Goal: Task Accomplishment & Management: Complete application form

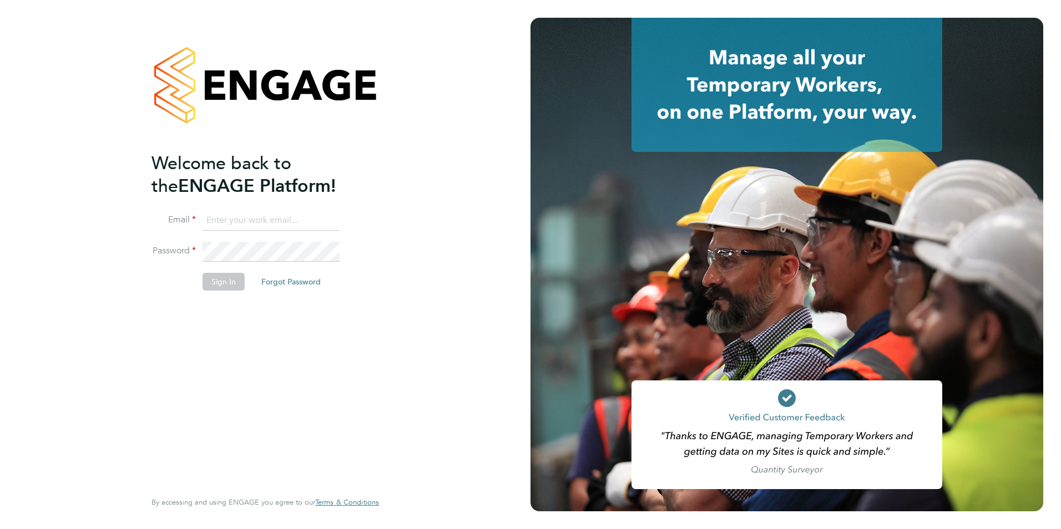
type input "philwaddington26@gmail.com"
click at [222, 282] on button "Sign In" at bounding box center [223, 282] width 42 height 18
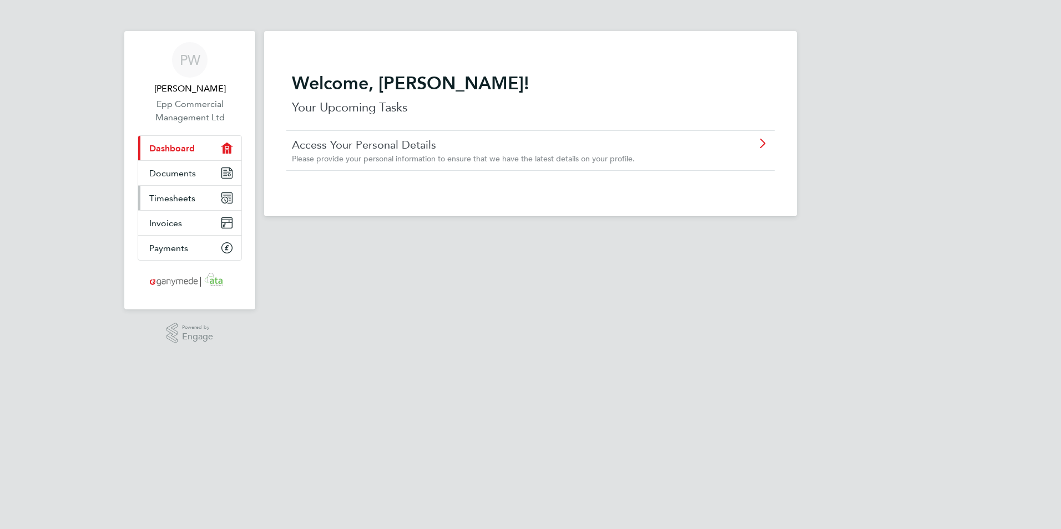
click at [169, 203] on span "Timesheets" at bounding box center [172, 198] width 46 height 11
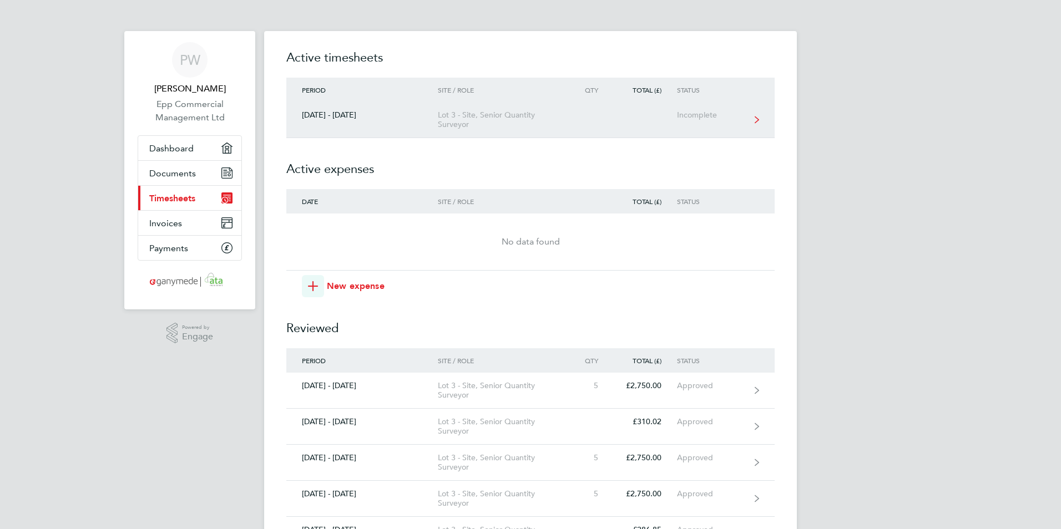
click at [474, 133] on link "[DATE] - [DATE] Lot 3 - Site, Senior Quantity Surveyor Incomplete" at bounding box center [530, 120] width 488 height 36
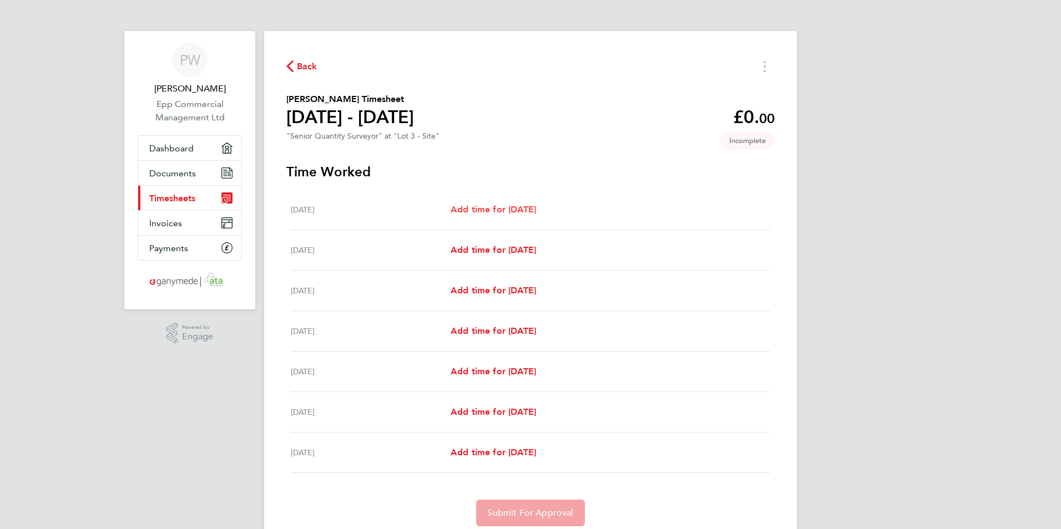
click at [528, 209] on span "Add time for [DATE]" at bounding box center [492, 209] width 85 height 11
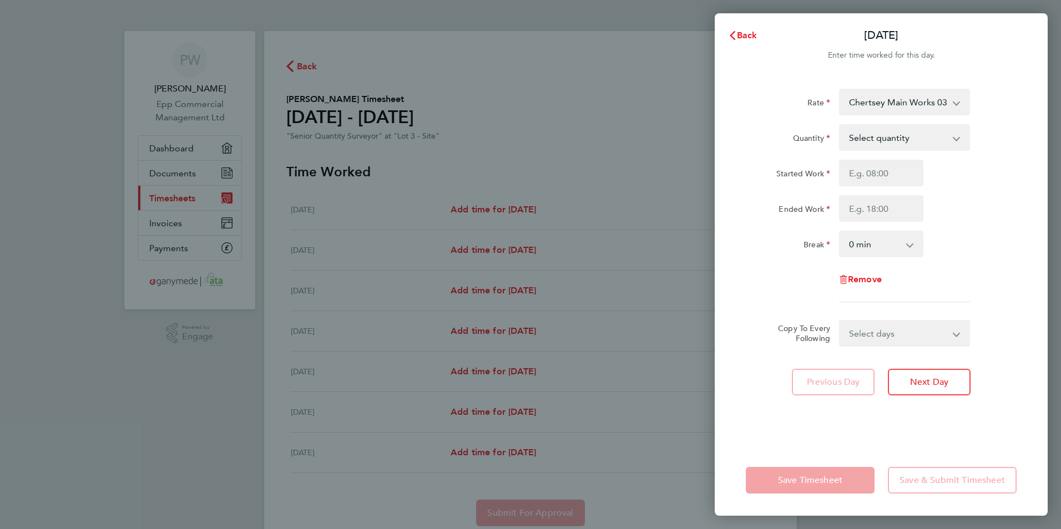
click at [940, 152] on app-timesheet-line-daily "Quantity Select quantity 0.5 1 Started Work Ended Work Break 0 min 15 min 30 mi…" at bounding box center [881, 190] width 271 height 133
click at [938, 144] on select "Select quantity 0.5 1" at bounding box center [897, 137] width 115 height 24
select select "1"
click at [840, 125] on select "Select quantity 0.5 1" at bounding box center [897, 137] width 115 height 24
click at [868, 178] on input "Started Work" at bounding box center [881, 173] width 84 height 27
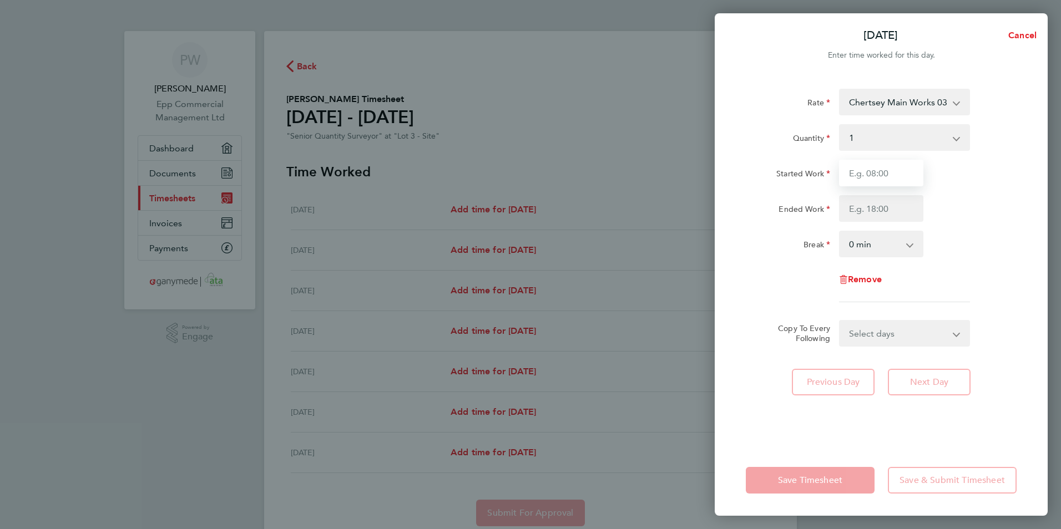
type input "08:00"
type input "17:00"
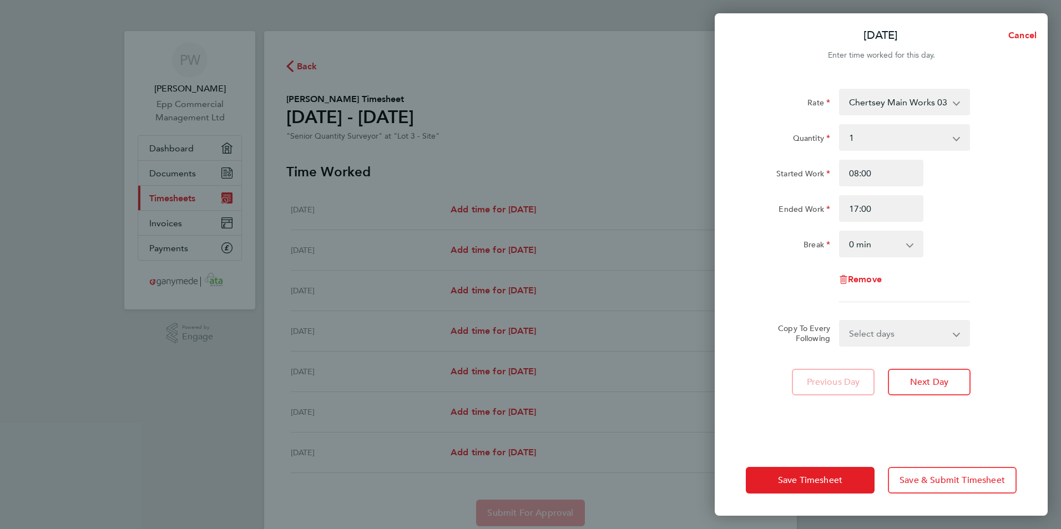
click at [898, 341] on select "Select days Day Weekday (Mon-Fri) Weekend (Sat-Sun) [DATE] [DATE] [DATE] [DATE]…" at bounding box center [898, 333] width 117 height 24
select select "WEEKDAY"
click at [840, 321] on select "Select days Day Weekday (Mon-Fri) Weekend (Sat-Sun) [DATE] [DATE] [DATE] [DATE]…" at bounding box center [898, 333] width 117 height 24
select select "[DATE]"
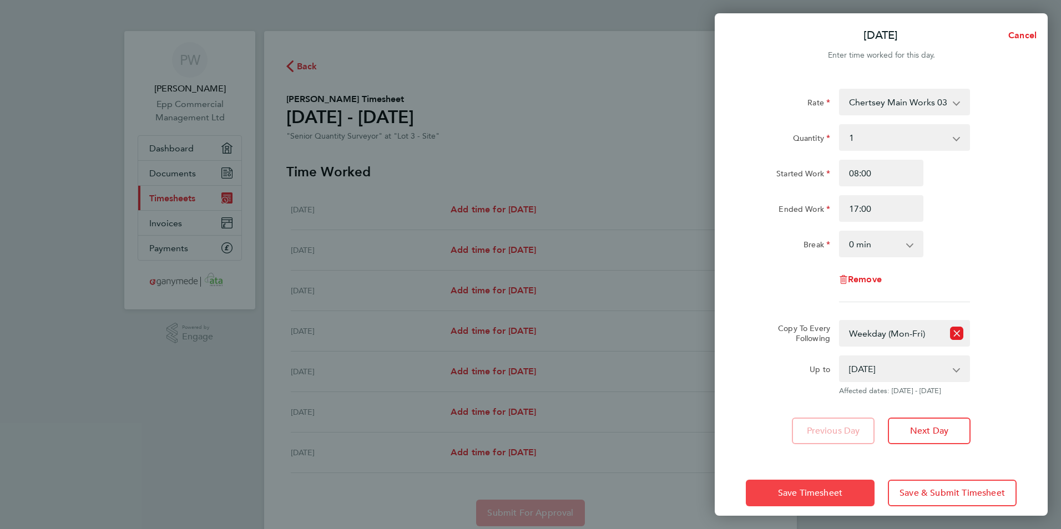
click at [839, 503] on button "Save Timesheet" at bounding box center [810, 493] width 129 height 27
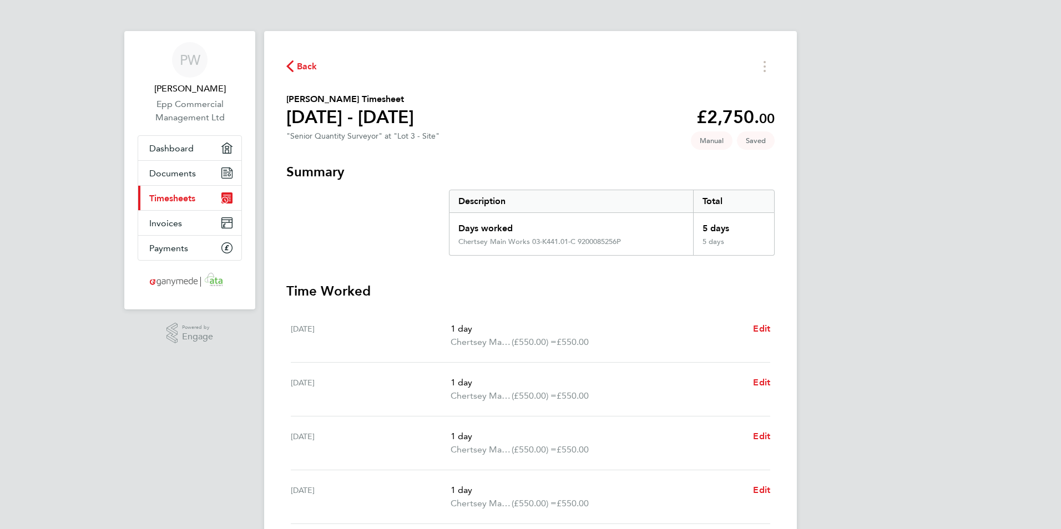
drag, startPoint x: 524, startPoint y: 186, endPoint x: 532, endPoint y: 114, distance: 72.0
click at [529, 114] on section "[PERSON_NAME] Timesheet [DATE] - [DATE] £2,750. 00 "Senior Quantity Surveyor" a…" at bounding box center [530, 119] width 488 height 53
click at [762, 330] on span "Edit" at bounding box center [761, 328] width 17 height 11
select select "1"
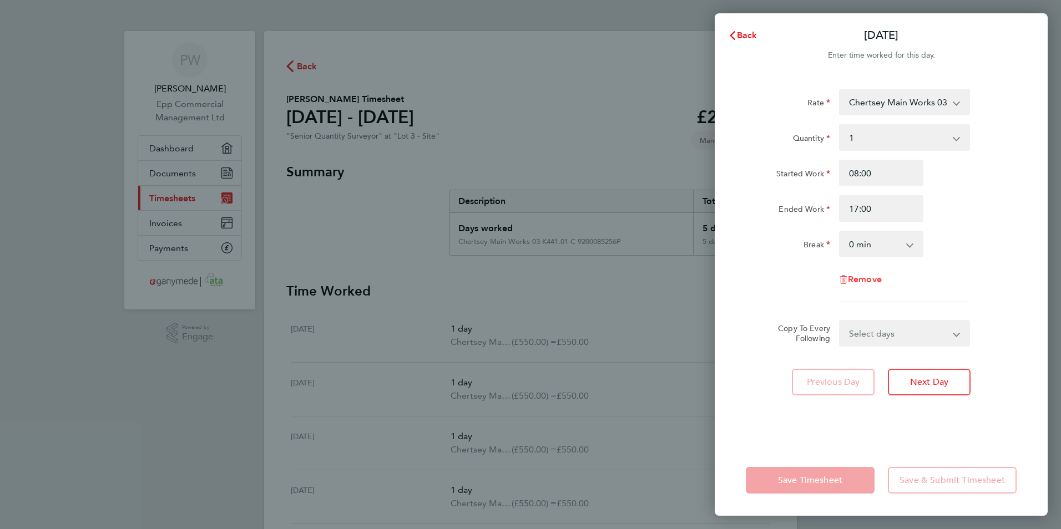
click at [880, 284] on span "Remove" at bounding box center [865, 279] width 34 height 11
select select "null"
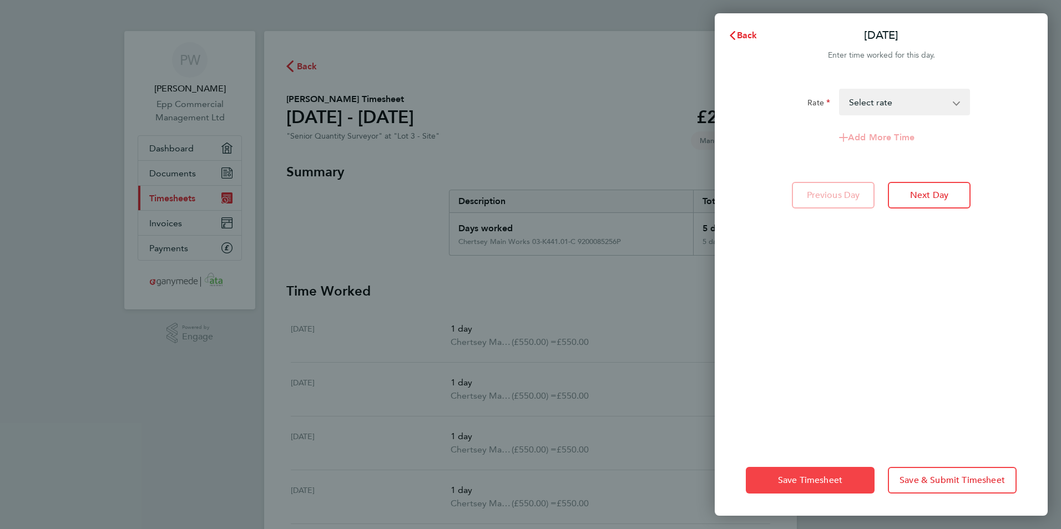
click at [801, 478] on span "Save Timesheet" at bounding box center [810, 480] width 64 height 11
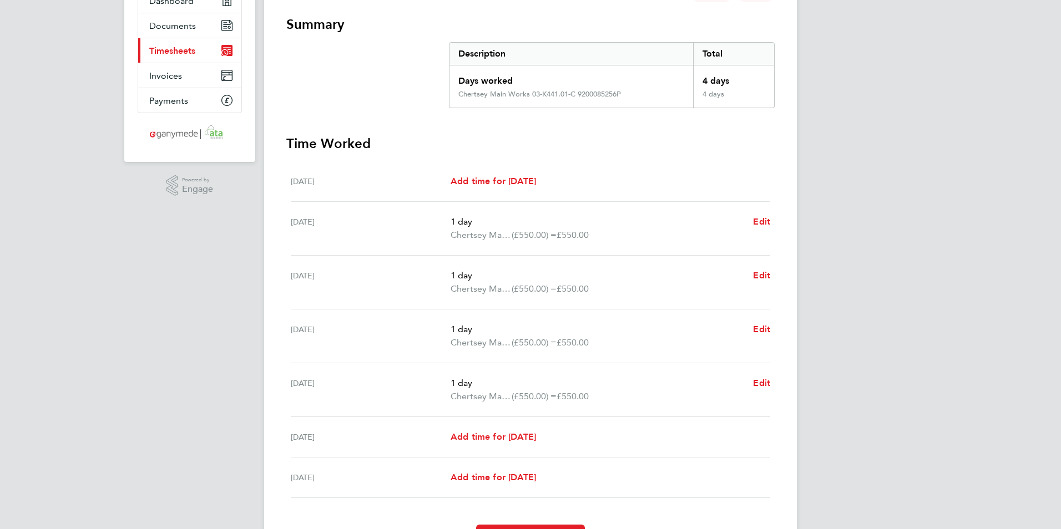
scroll to position [214, 0]
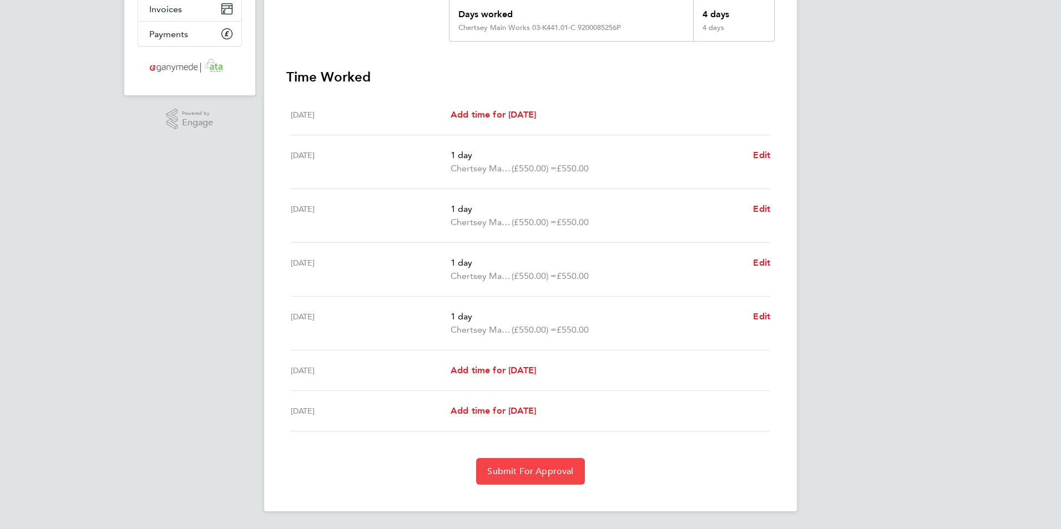
click at [563, 475] on span "Submit For Approval" at bounding box center [530, 471] width 86 height 11
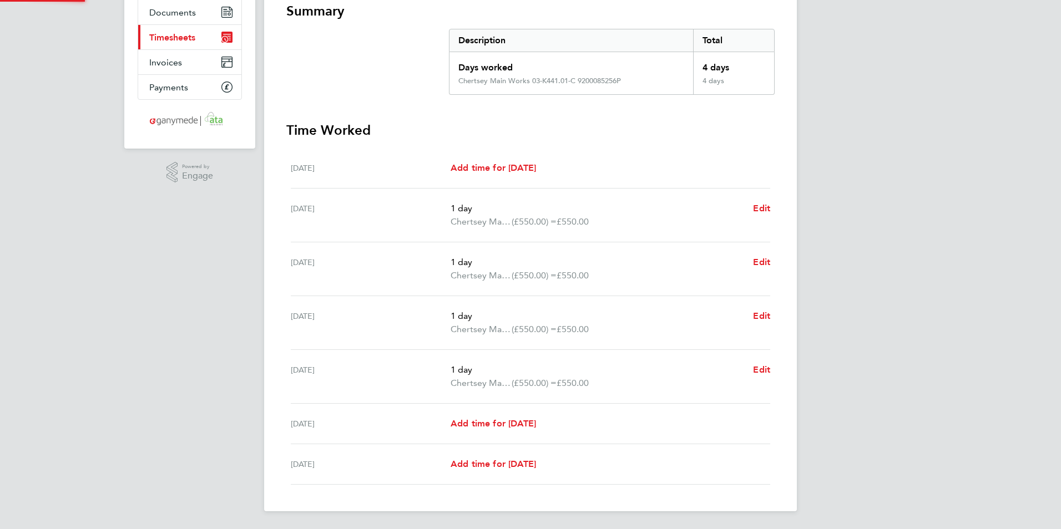
scroll to position [161, 0]
